Goal: Task Accomplishment & Management: Use online tool/utility

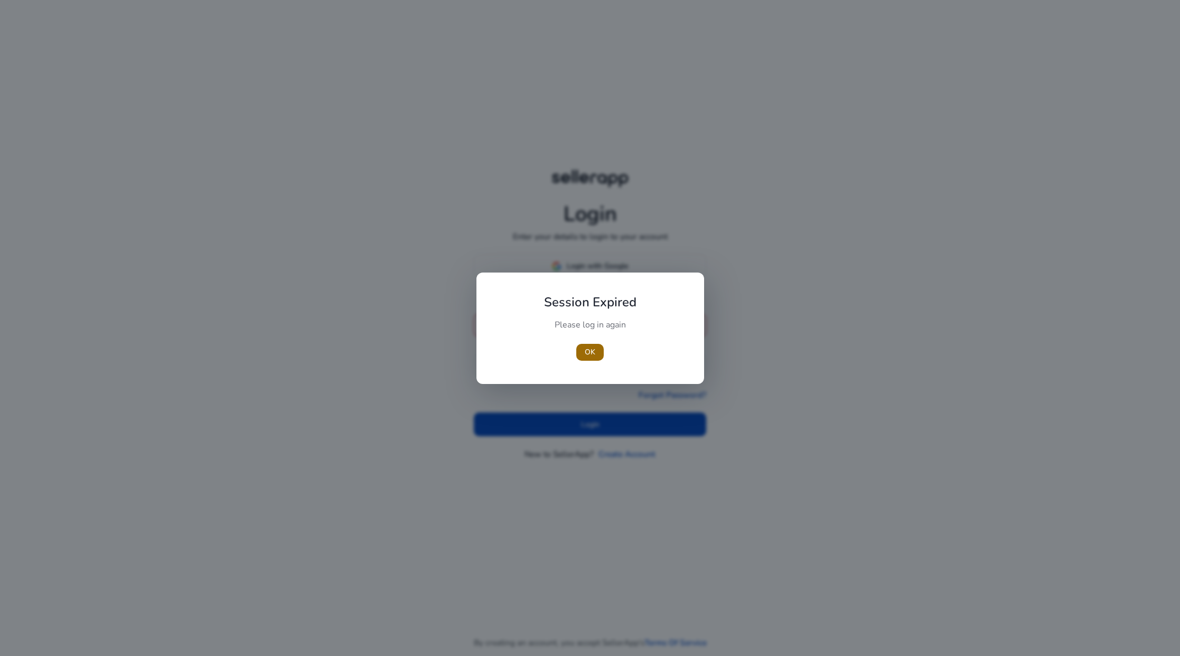
click at [593, 351] on span "OK" at bounding box center [589, 351] width 11 height 11
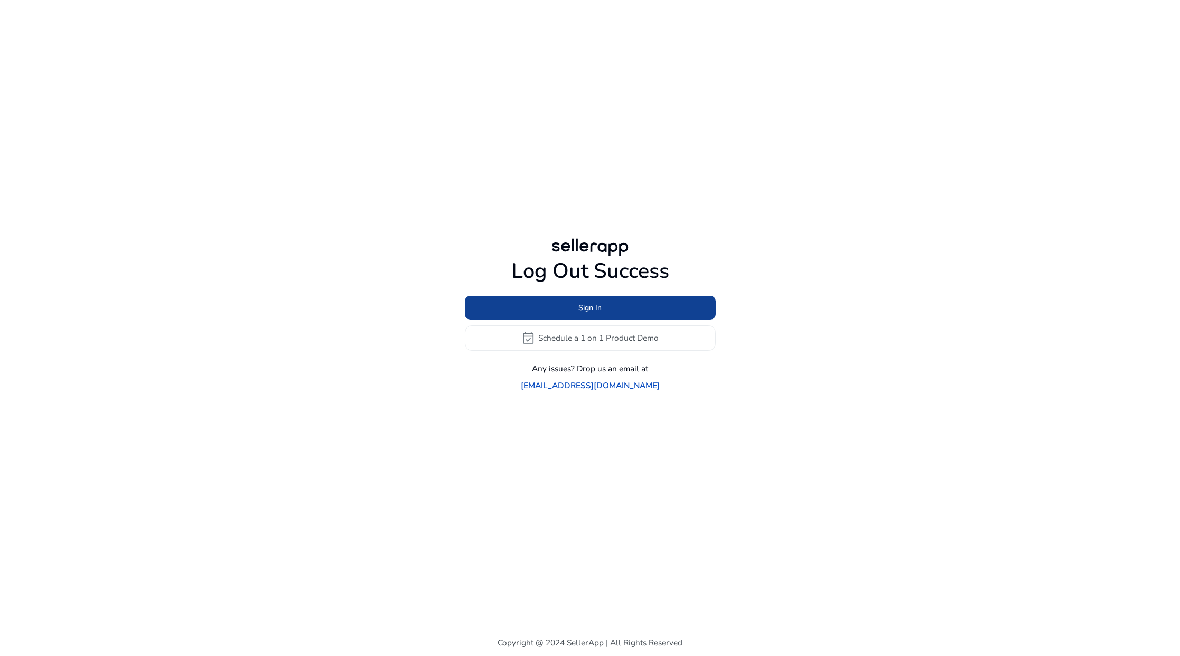
click at [625, 309] on span at bounding box center [590, 307] width 251 height 25
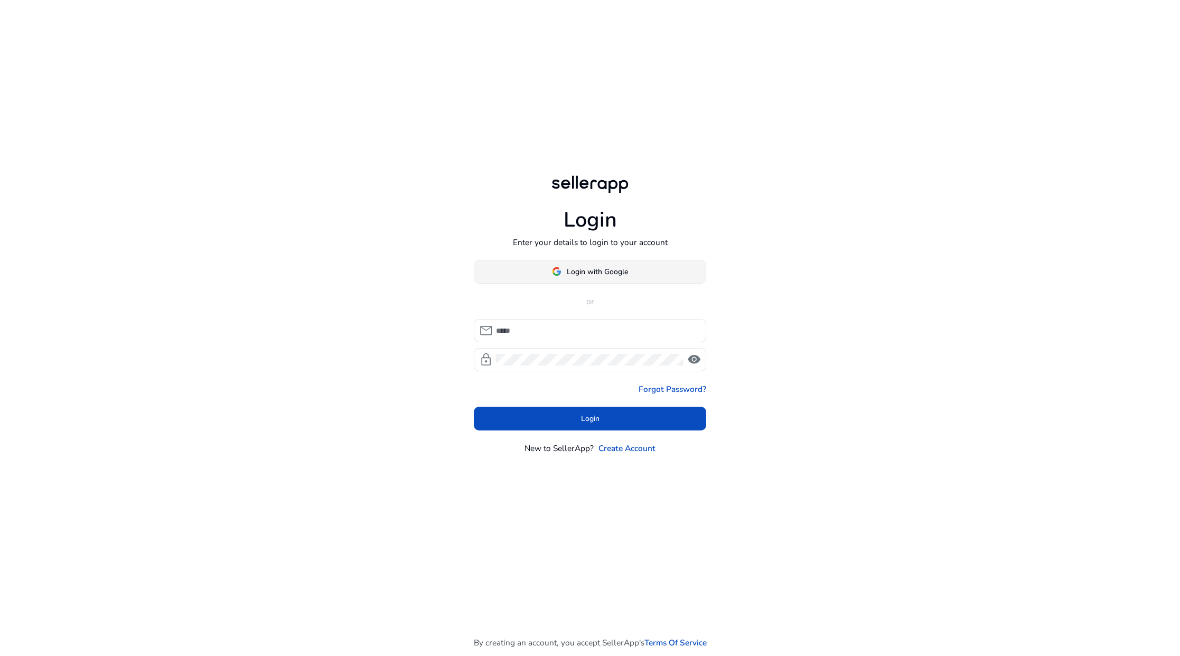
click at [614, 280] on span at bounding box center [589, 271] width 231 height 25
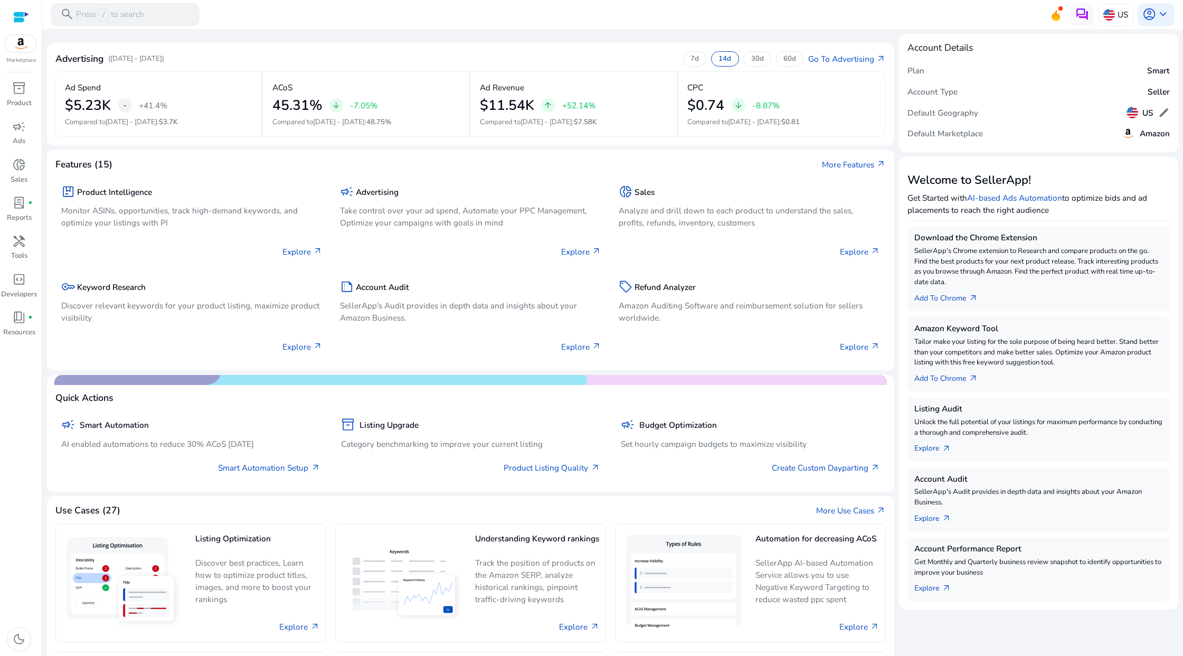
click at [164, 57] on p "([DATE] - [DATE])" at bounding box center [136, 59] width 56 height 11
click at [753, 61] on p "30d" at bounding box center [757, 59] width 13 height 10
click at [755, 60] on p "30d" at bounding box center [757, 59] width 13 height 10
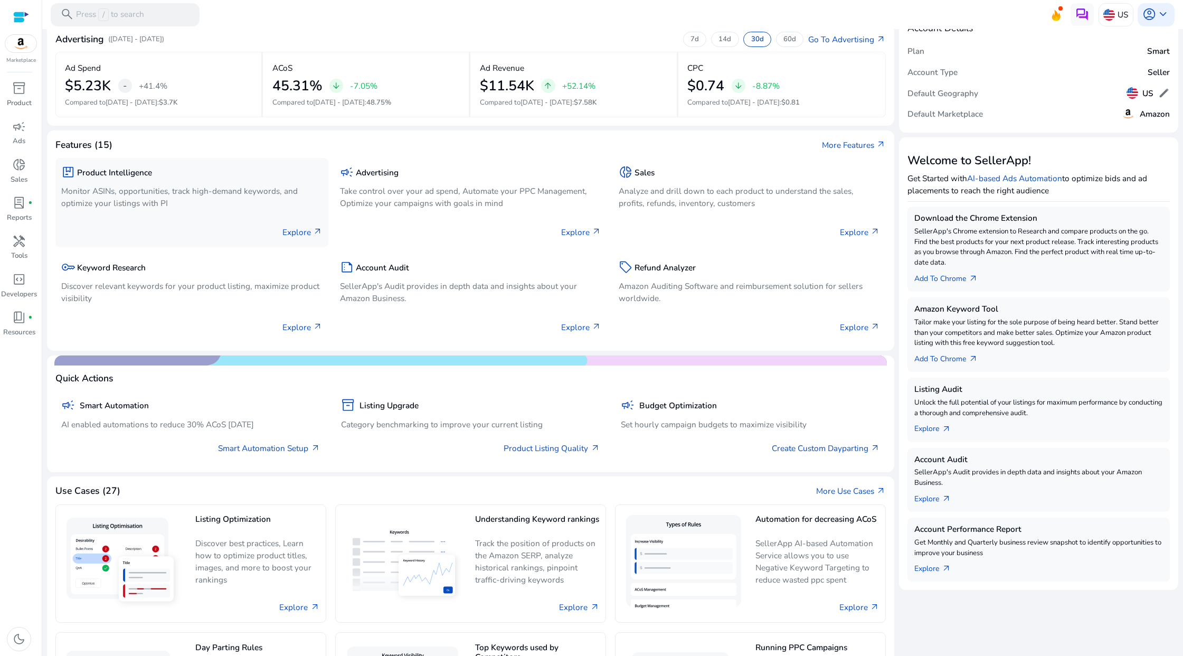
scroll to position [132, 0]
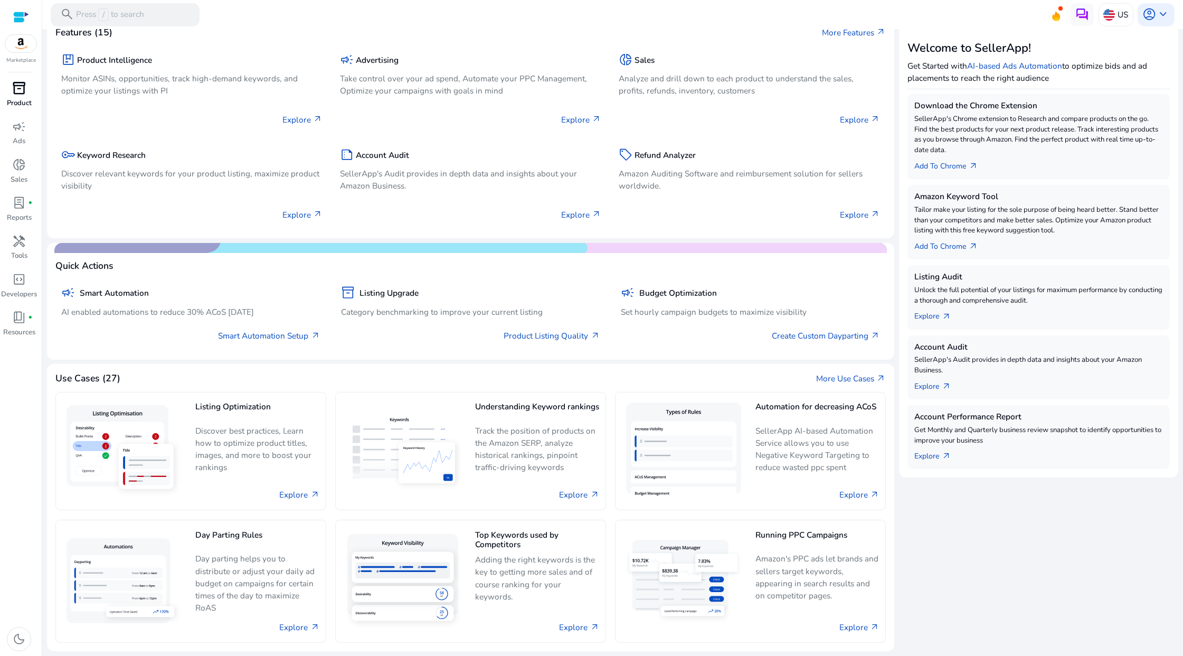
click at [20, 95] on span "inventory_2" at bounding box center [19, 88] width 14 height 14
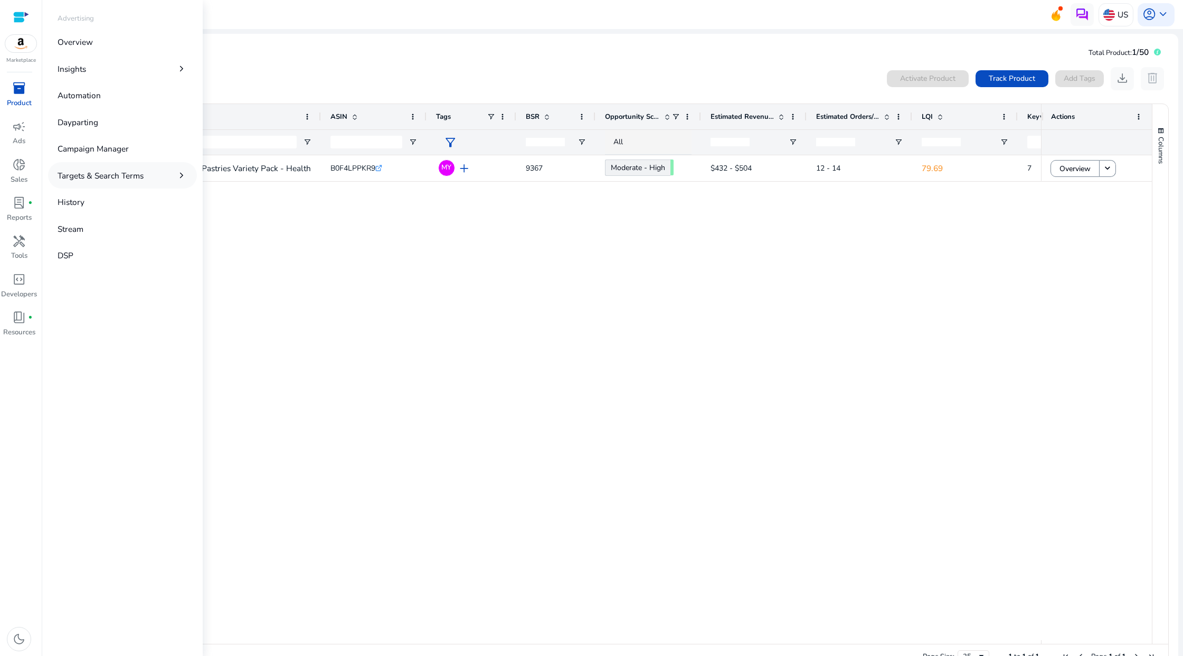
click at [93, 171] on p "Targets & Search Terms" at bounding box center [101, 175] width 86 height 12
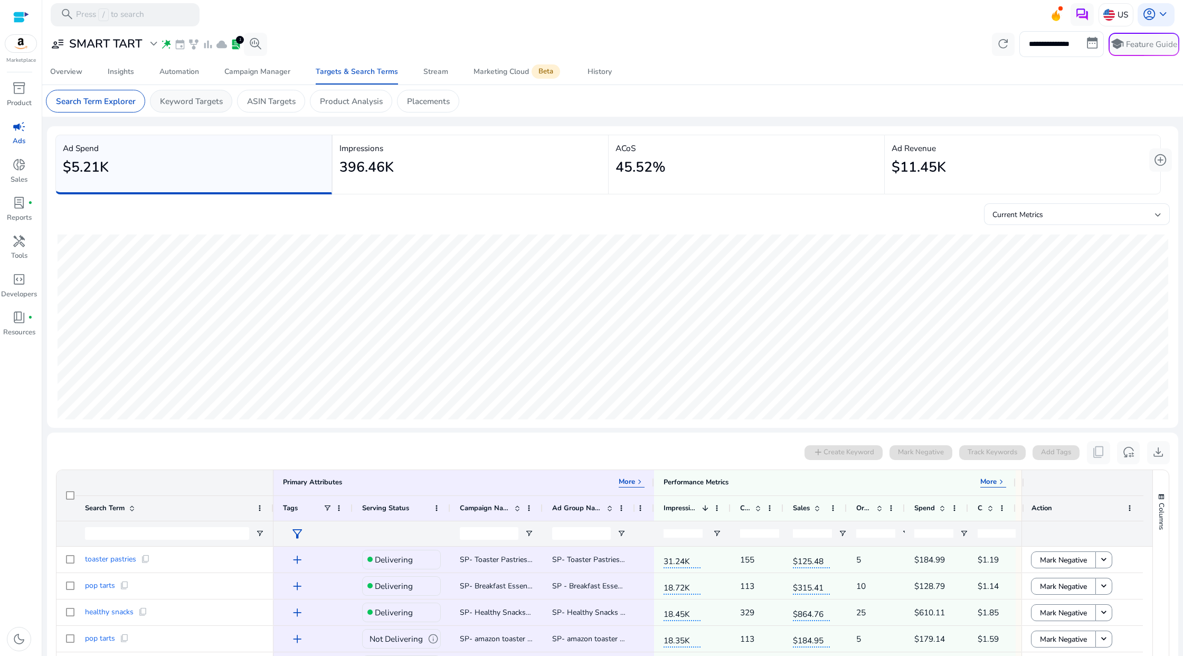
click at [225, 102] on div "Keyword Targets" at bounding box center [191, 101] width 82 height 23
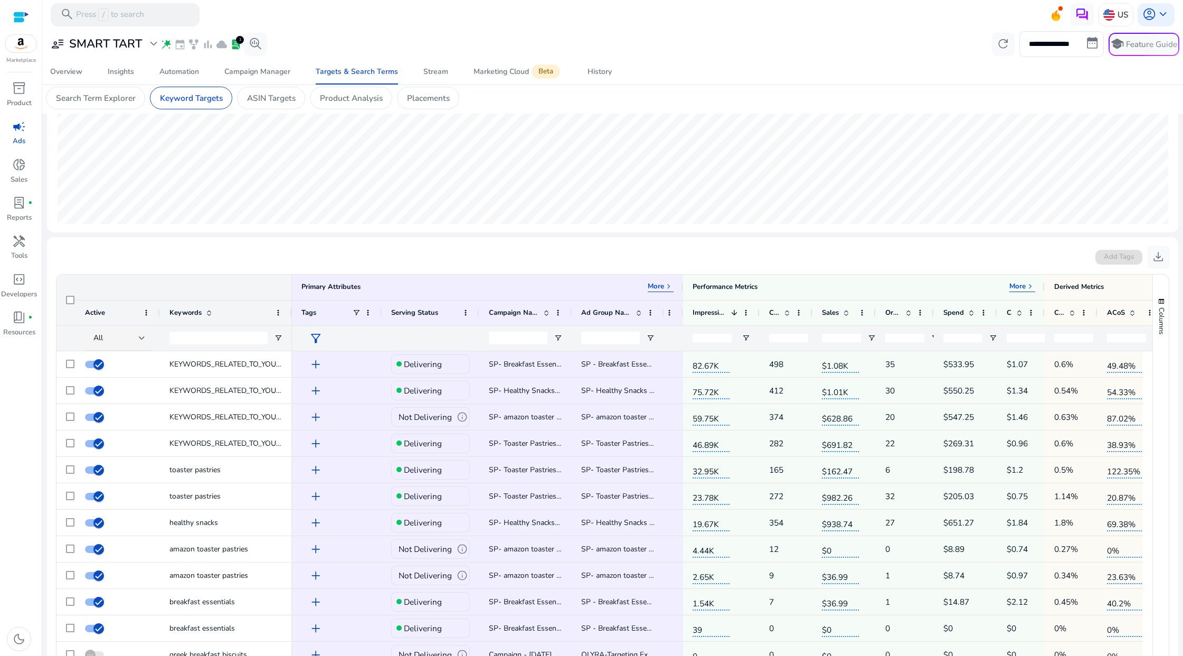
scroll to position [393, 0]
